Goal: Transaction & Acquisition: Purchase product/service

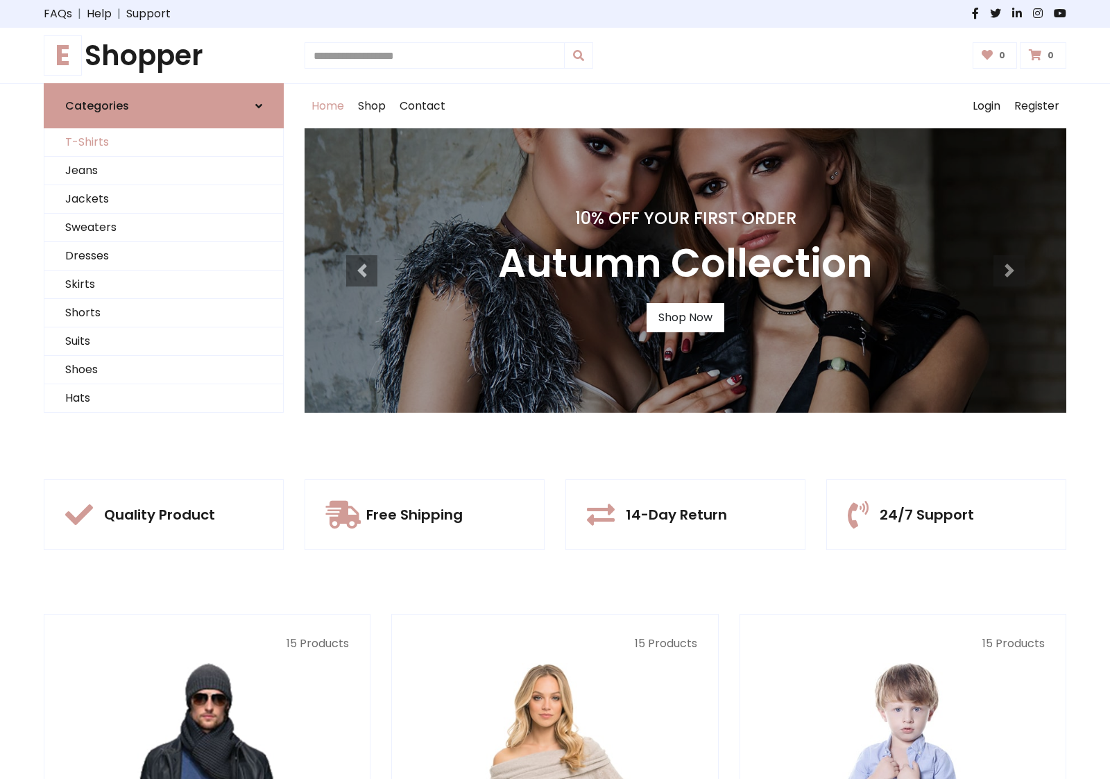
click at [164, 142] on link "T-Shirts" at bounding box center [163, 142] width 239 height 28
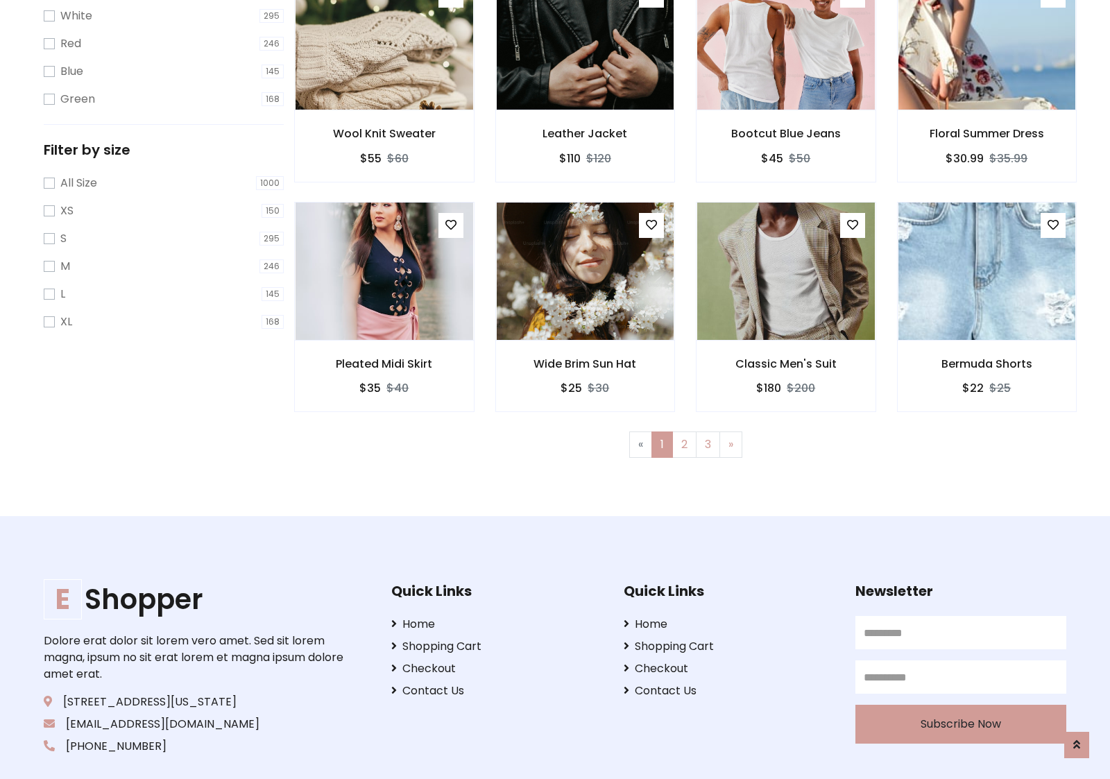
scroll to position [25, 0]
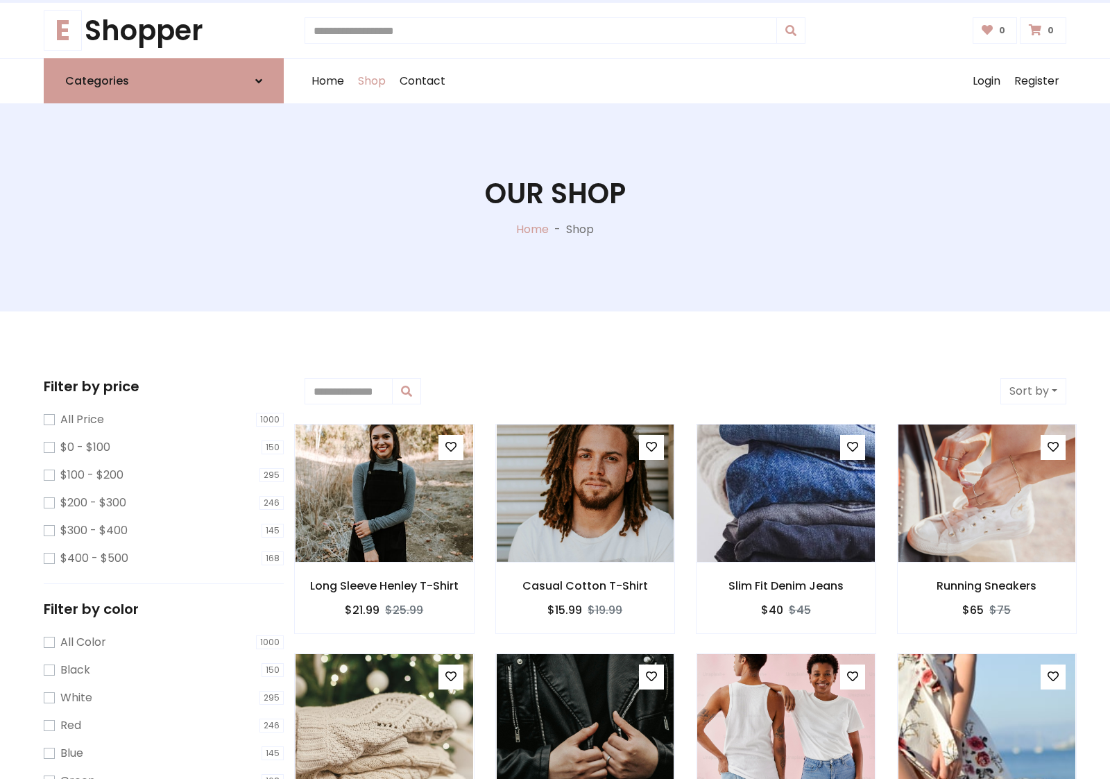
click at [555, 207] on h1 "Our Shop" at bounding box center [555, 193] width 141 height 33
click at [685, 81] on div "Home Shop Contact Log out Login Register" at bounding box center [686, 81] width 762 height 44
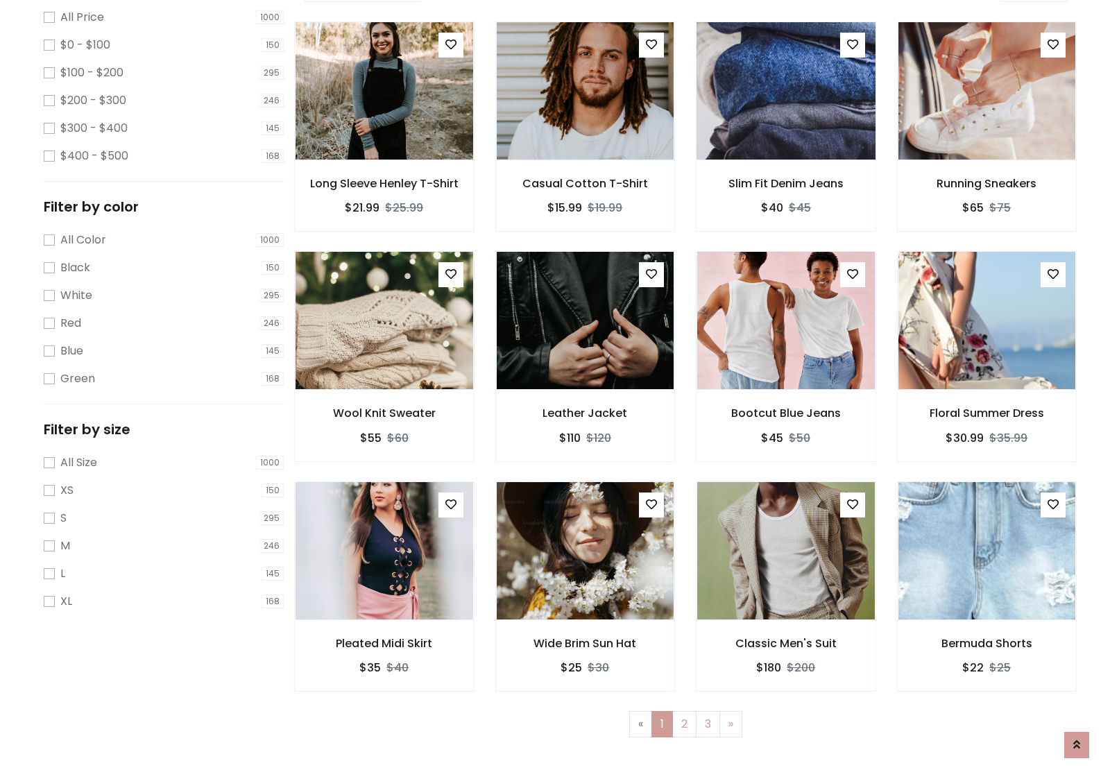
click at [785, 139] on img at bounding box center [785, 90] width 213 height 333
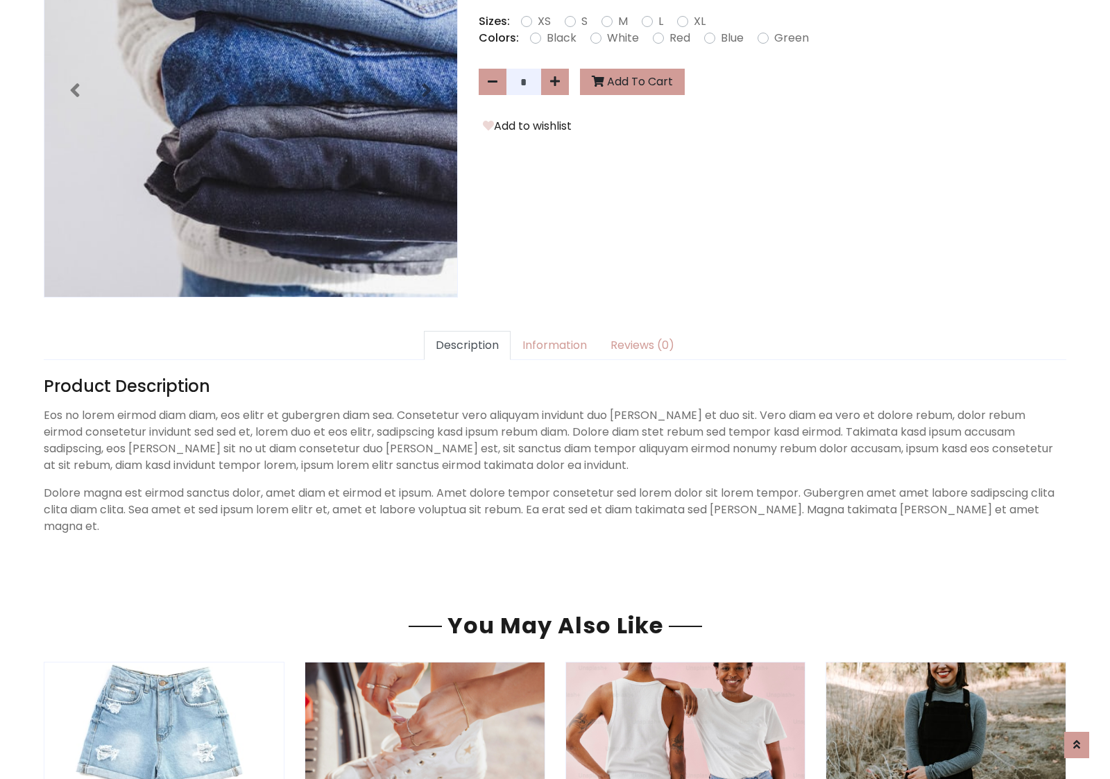
scroll to position [339, 0]
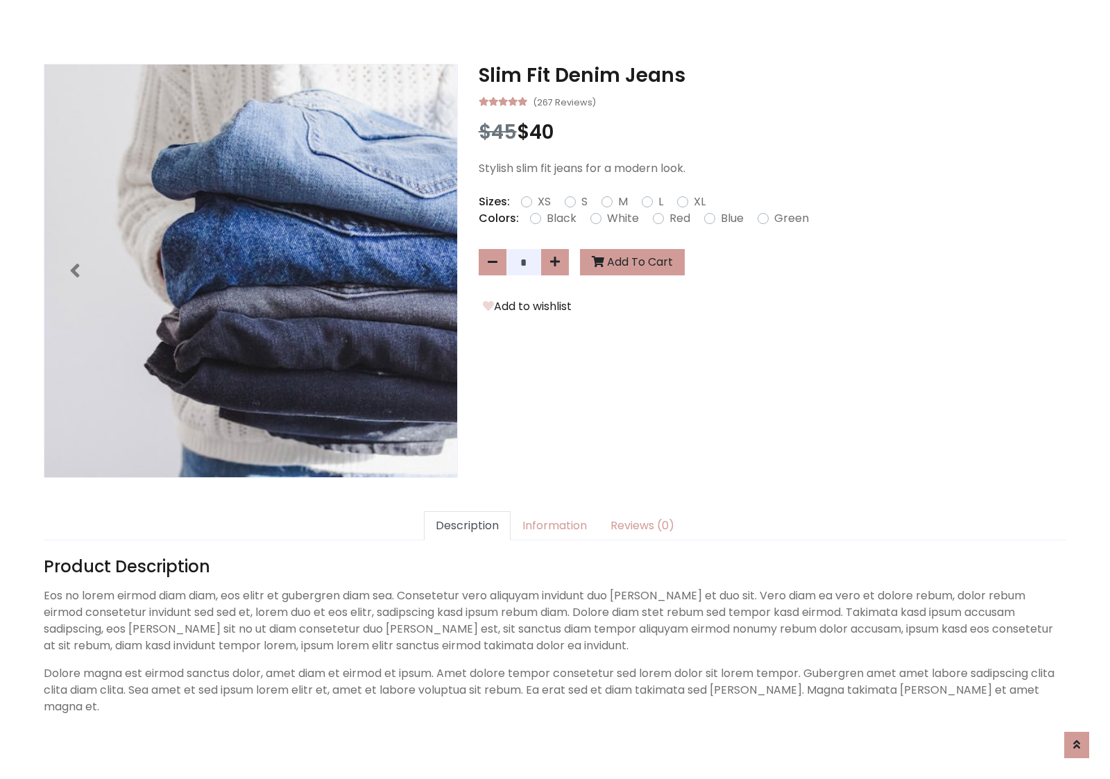
click at [772, 75] on h3 "Slim Fit Denim Jeans" at bounding box center [773, 76] width 588 height 24
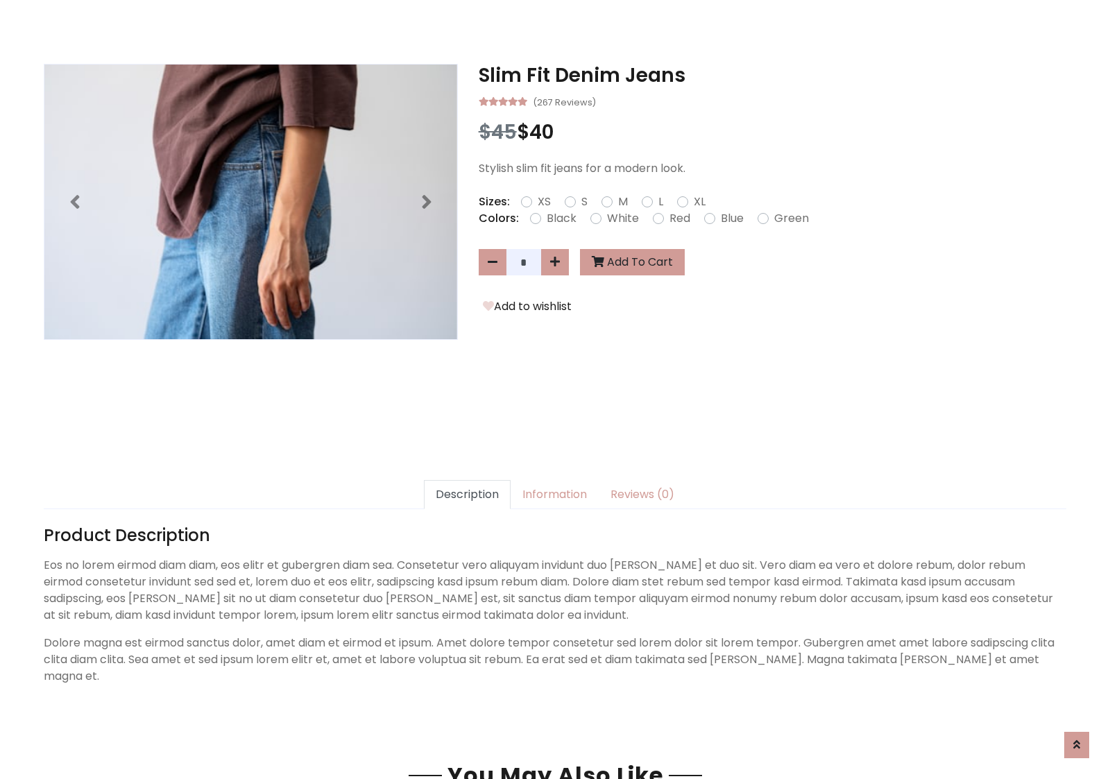
click at [772, 75] on h3 "Slim Fit Denim Jeans" at bounding box center [773, 76] width 588 height 24
